Goal: Subscribe to service/newsletter

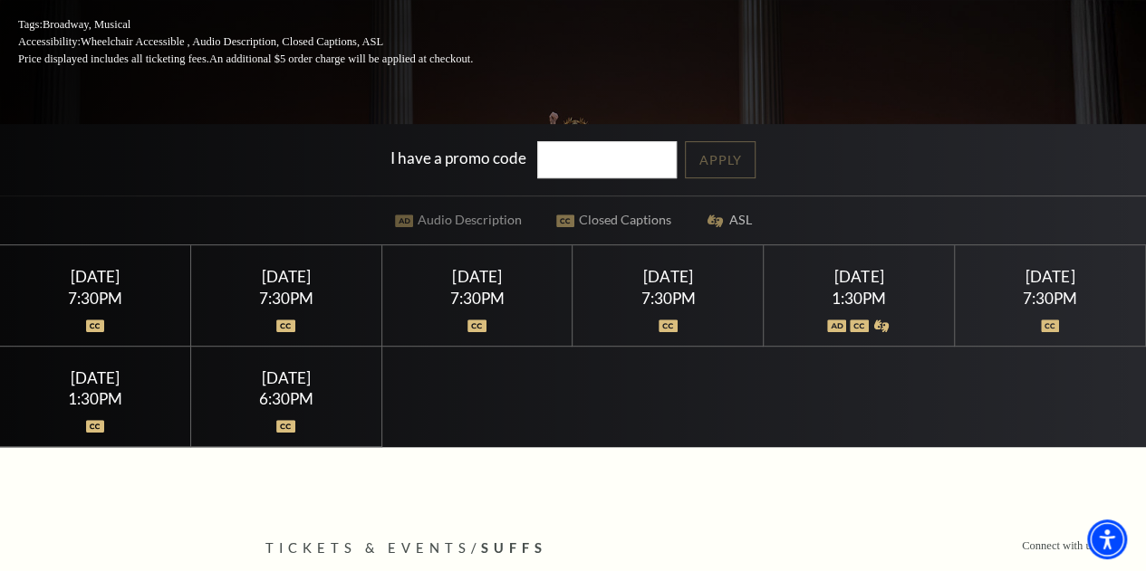
scroll to position [411, 0]
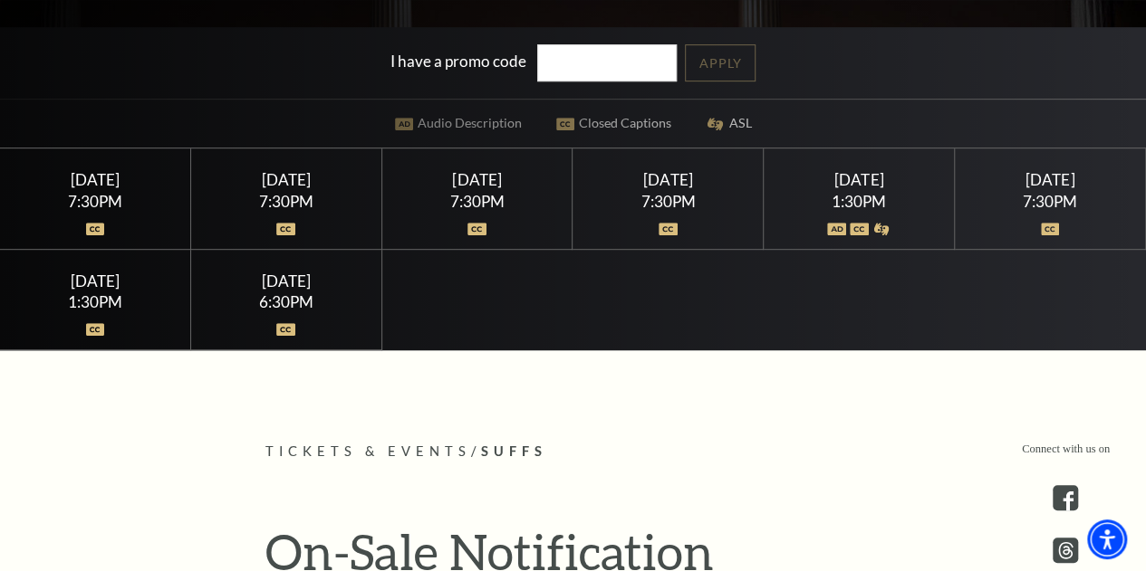
drag, startPoint x: 1154, startPoint y: 53, endPoint x: 1152, endPoint y: 77, distance: 23.6
click at [846, 189] on div "Saturday August 8" at bounding box center [858, 179] width 147 height 19
click at [840, 198] on div "1:30PM" at bounding box center [858, 201] width 147 height 15
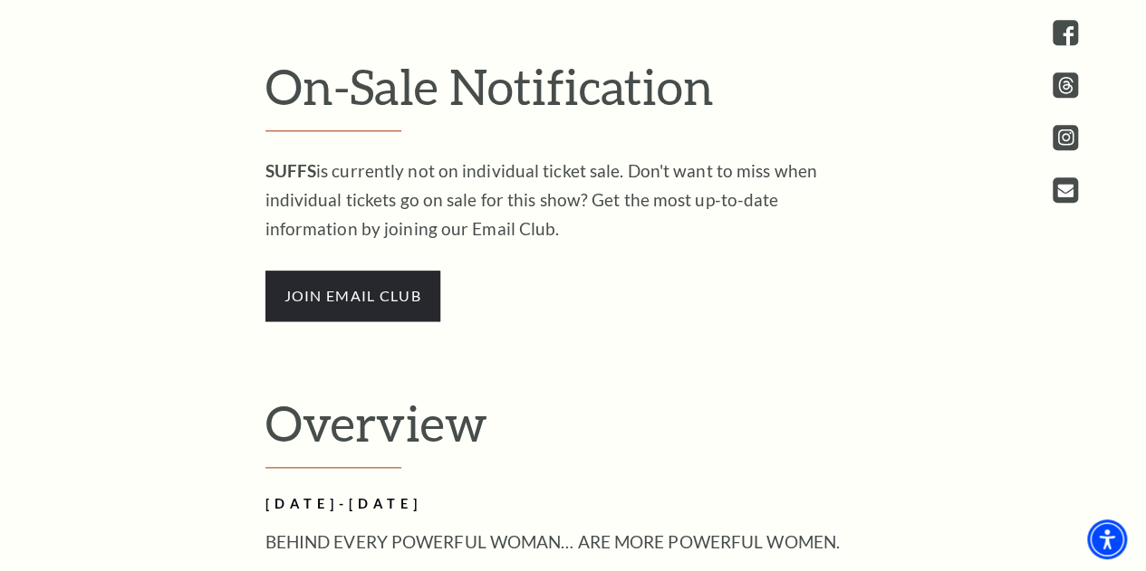
scroll to position [860, 0]
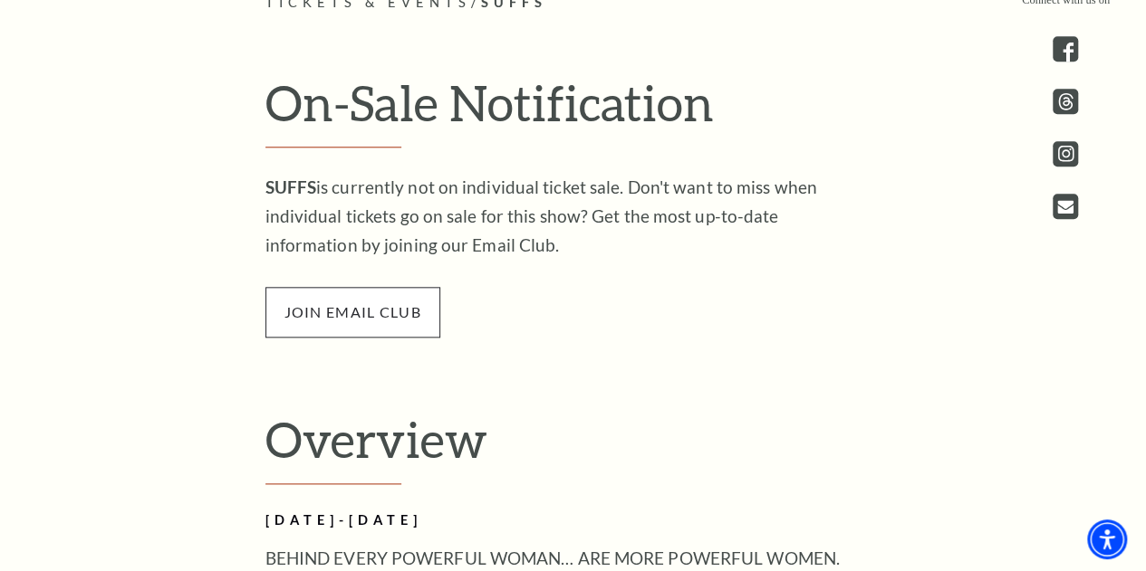
click at [360, 327] on span "join email club" at bounding box center [352, 312] width 175 height 51
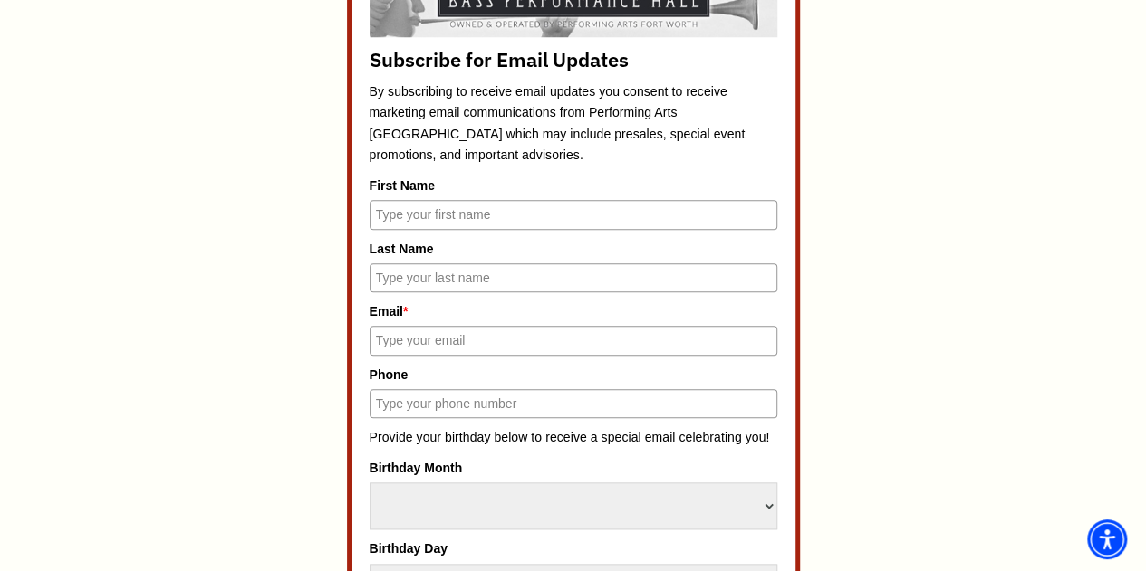
scroll to position [880, 0]
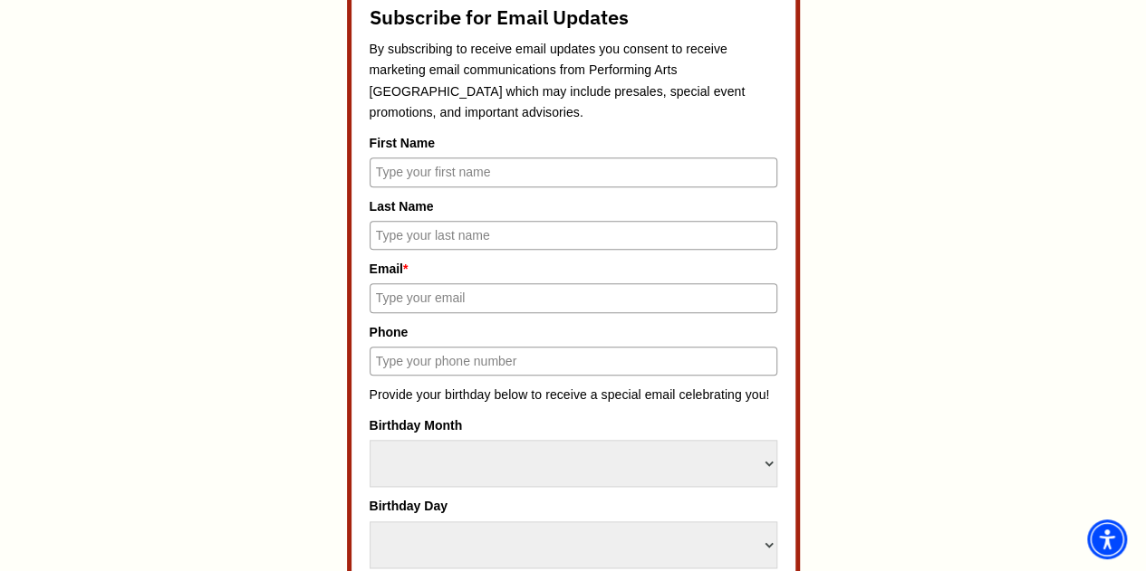
click at [470, 164] on input "First Name" at bounding box center [573, 172] width 408 height 29
type input "[PERSON_NAME]"
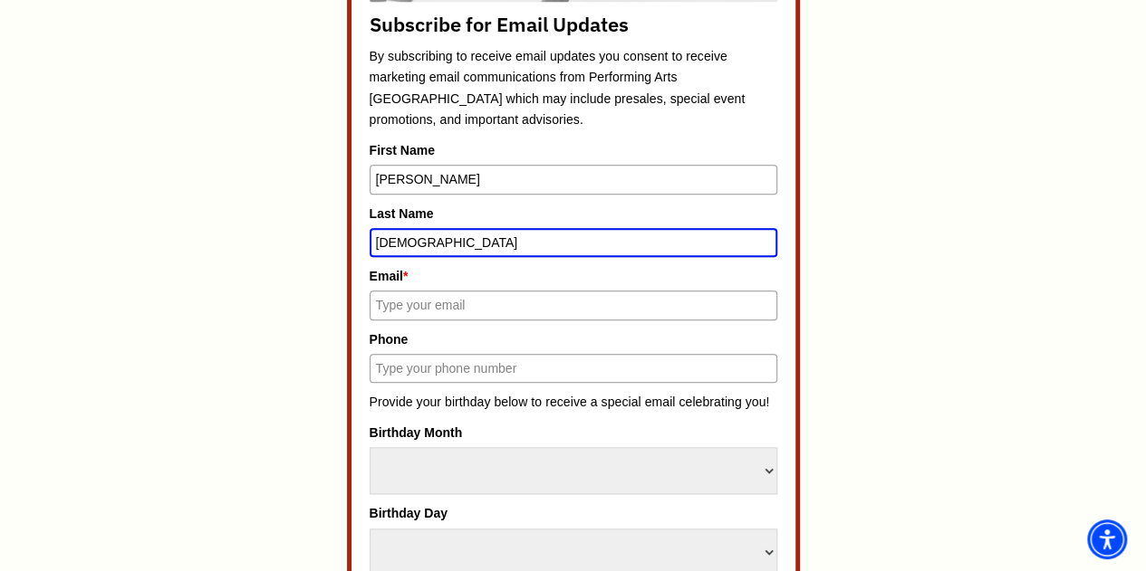
type input "[DEMOGRAPHIC_DATA]"
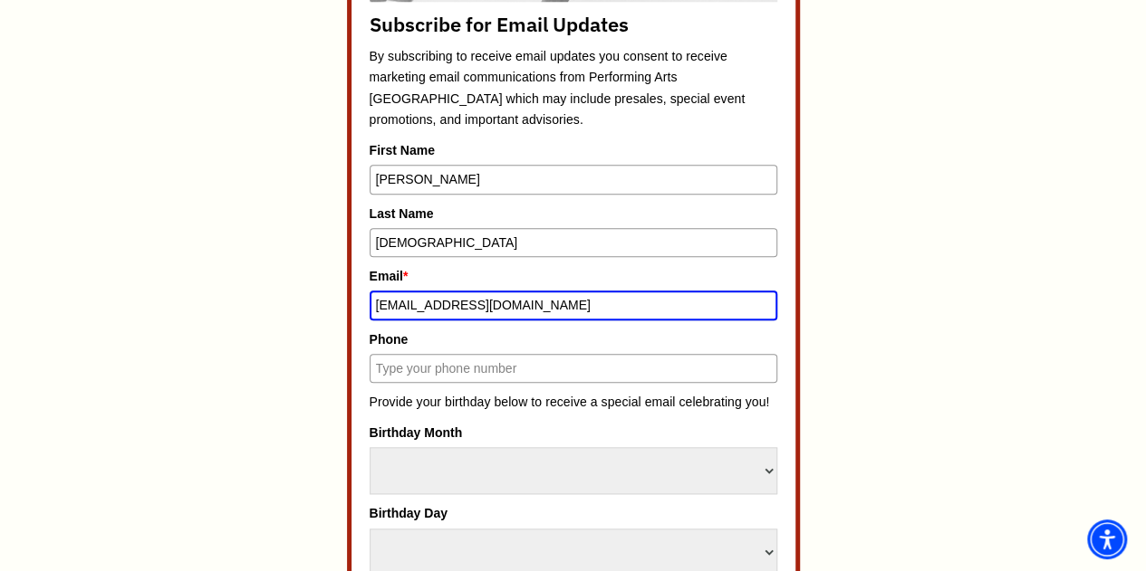
type input "[EMAIL_ADDRESS][DOMAIN_NAME]"
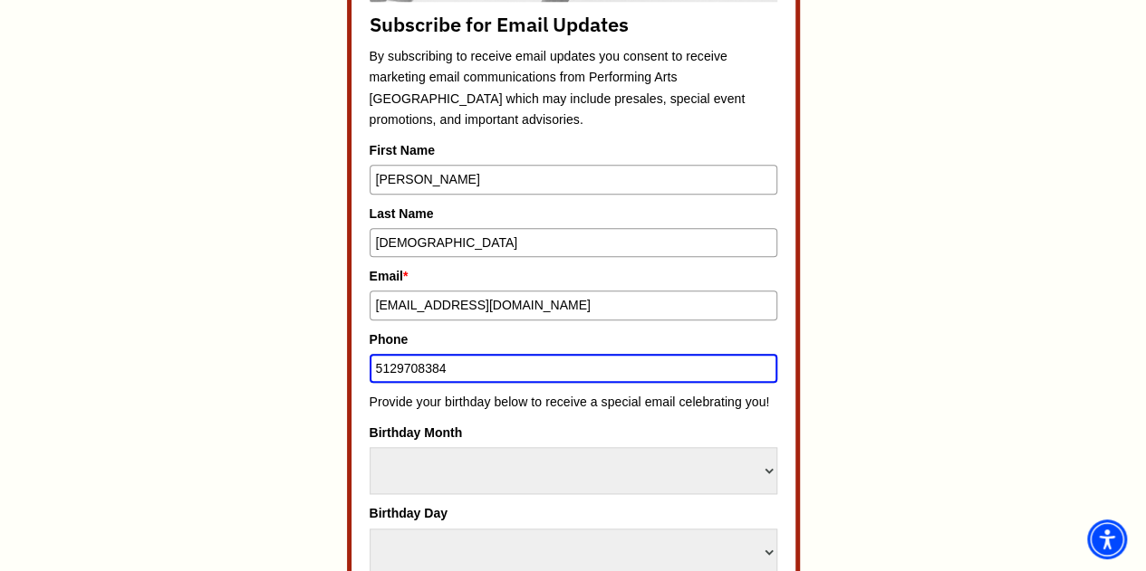
type input "5129708384"
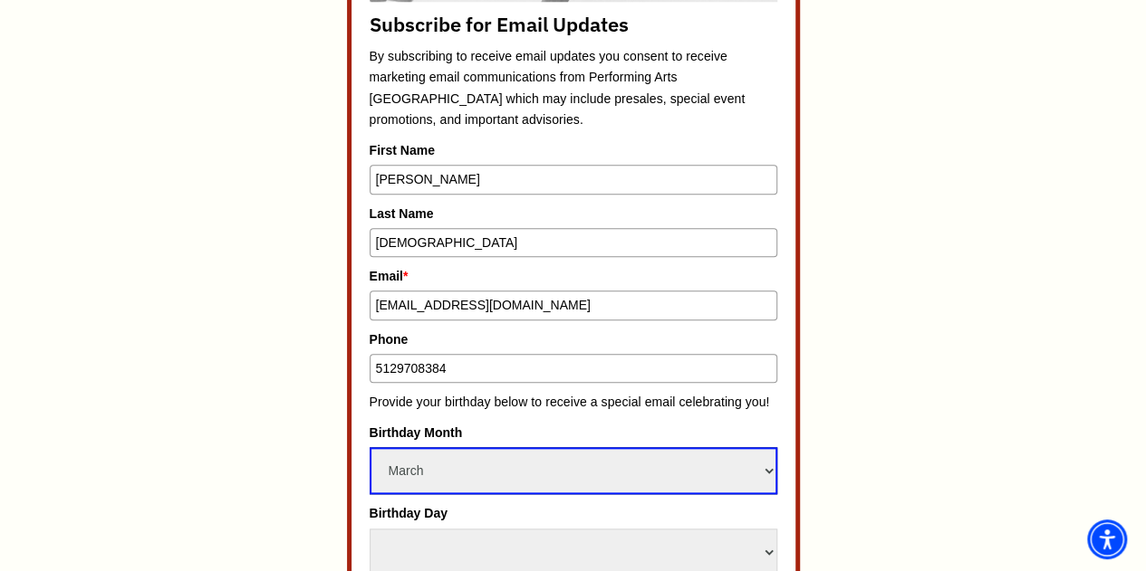
select select "May"
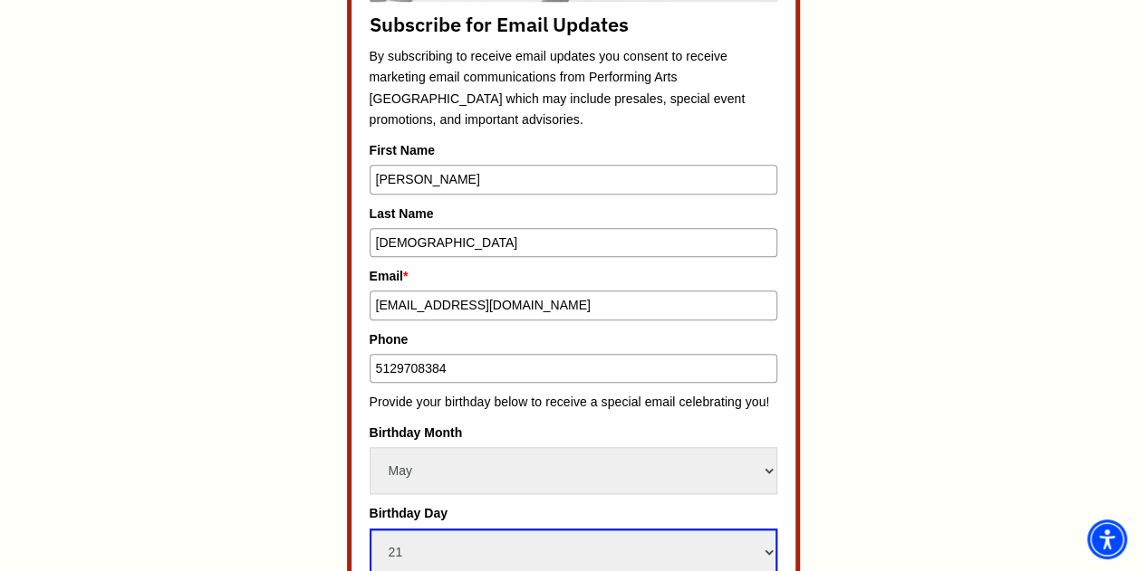
select select "22"
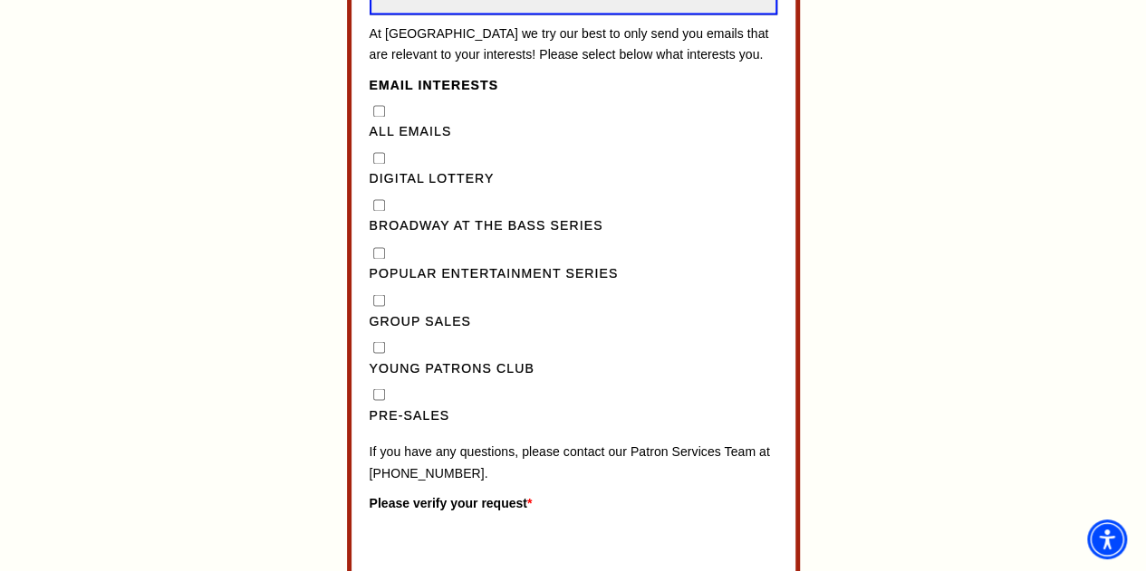
scroll to position [1438, 0]
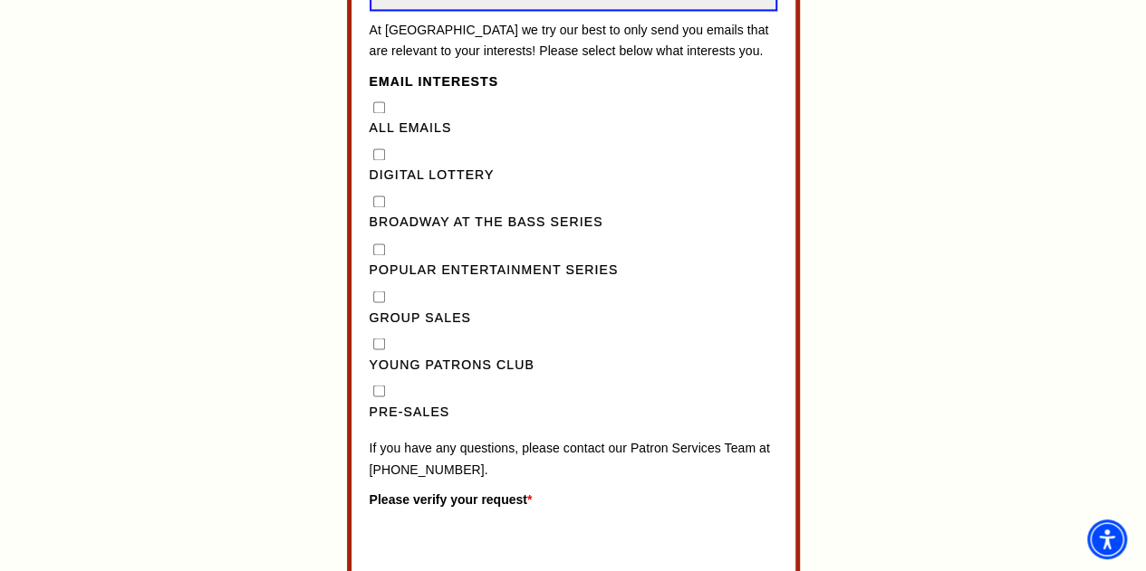
click at [377, 255] on Series"] "Popular Entertainment Series" at bounding box center [379, 250] width 12 height 12
checkbox Series"] "true"
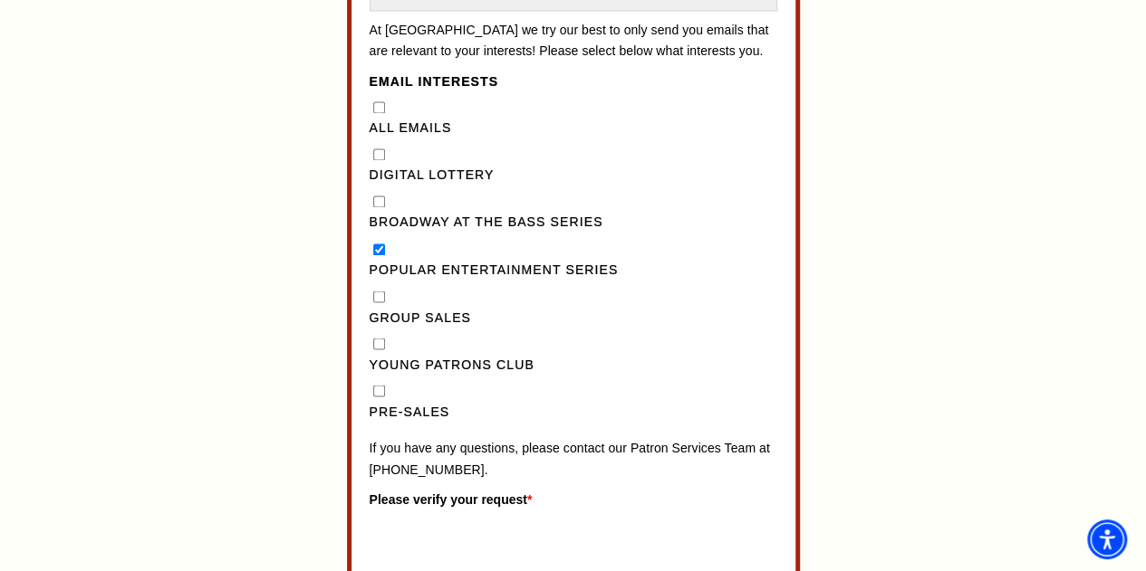
click at [380, 207] on Series"] "Broadway at the Bass Series" at bounding box center [379, 202] width 12 height 12
checkbox Series"] "true"
click at [375, 302] on Sales"] "Group Sales" at bounding box center [379, 297] width 12 height 12
checkbox Sales"] "true"
click at [379, 397] on input "Pre-Sales" at bounding box center [379, 391] width 12 height 12
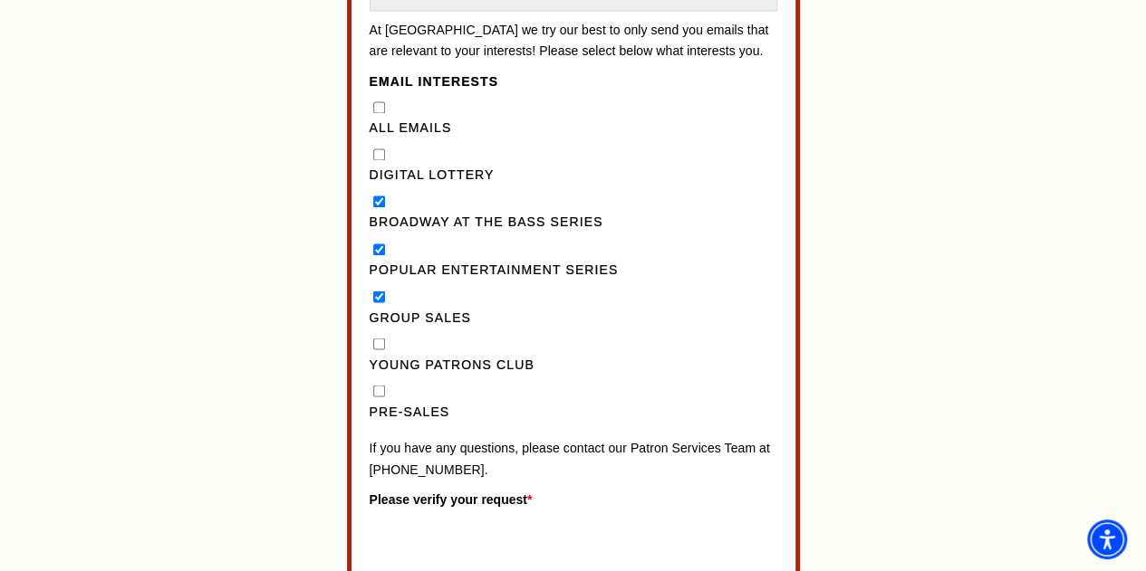
checkbox input "true"
click at [377, 302] on Sales"] "Group Sales" at bounding box center [379, 297] width 12 height 12
checkbox Sales"] "false"
click at [378, 160] on Lottery"] "Digital Lottery" at bounding box center [379, 155] width 12 height 12
checkbox Lottery"] "true"
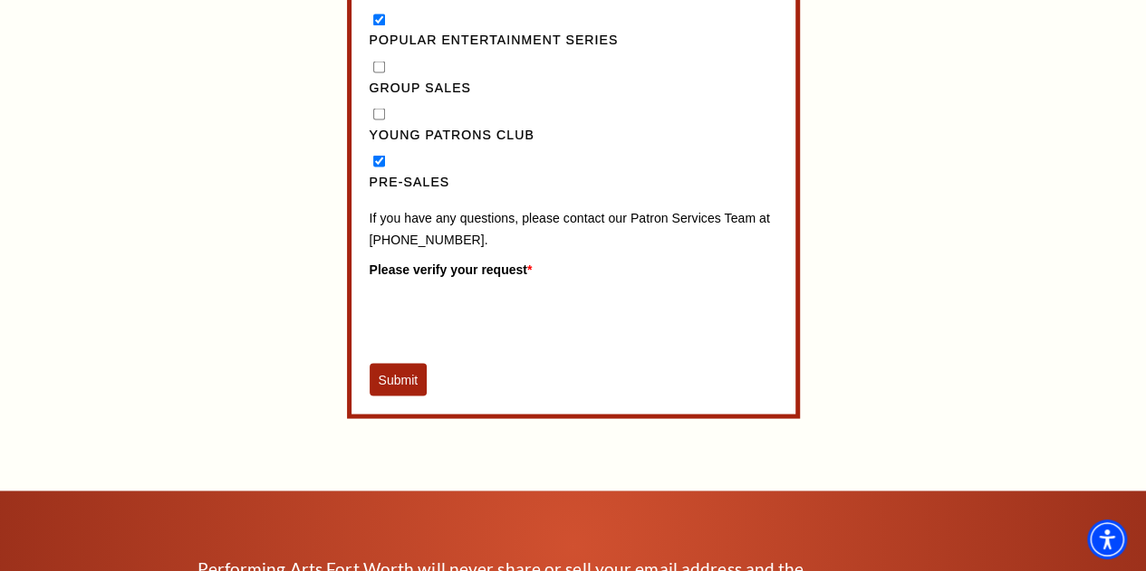
scroll to position [1721, 0]
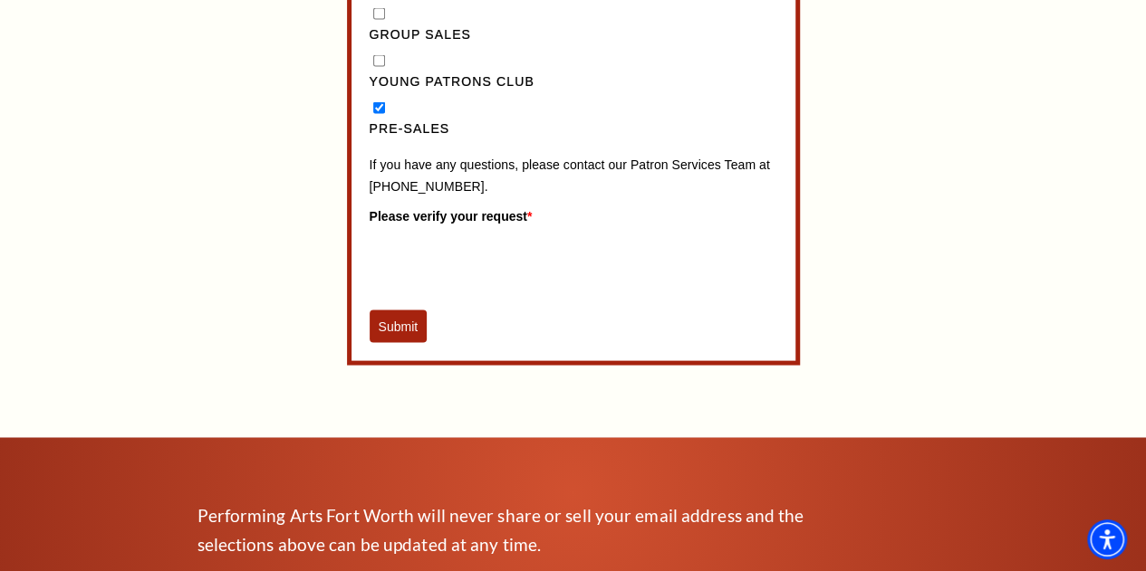
click at [376, 343] on button "Submit" at bounding box center [398, 327] width 58 height 33
